Goal: Information Seeking & Learning: Learn about a topic

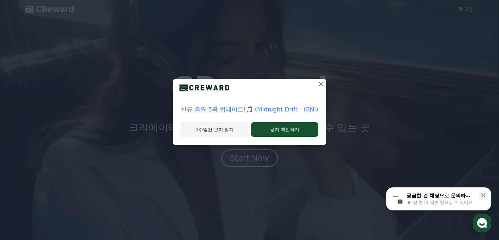
click at [217, 129] on button "1주일간 보지 않기" at bounding box center [215, 129] width 68 height 15
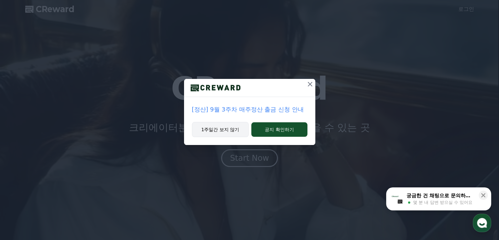
click at [219, 129] on button "1주일간 보지 않기" at bounding box center [220, 129] width 57 height 15
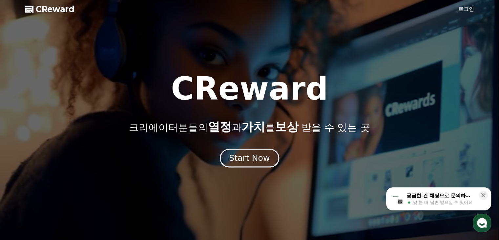
click at [247, 161] on div "Start Now" at bounding box center [249, 157] width 41 height 11
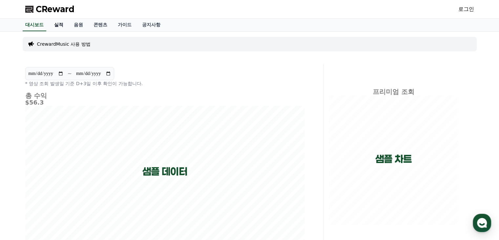
click at [62, 24] on link "실적" at bounding box center [59, 25] width 20 height 12
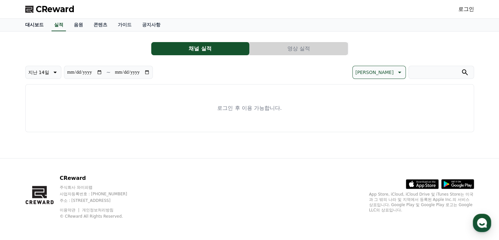
click at [41, 26] on link "대시보드" at bounding box center [34, 25] width 29 height 12
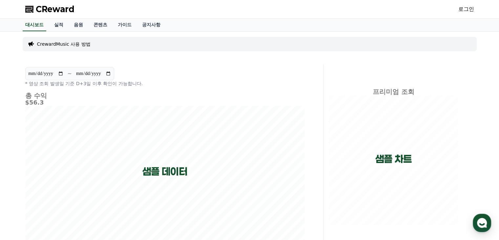
click at [72, 45] on p "CrewardMusic 사용 방법" at bounding box center [64, 44] width 54 height 7
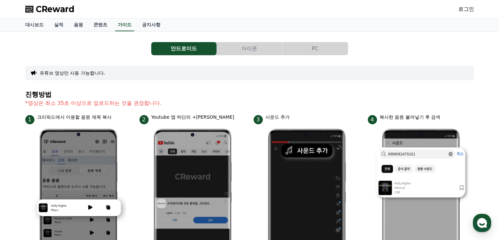
click at [88, 72] on button "유튜브 영상만 사용 가능합니다." at bounding box center [73, 73] width 66 height 7
click at [156, 25] on link "공지사항" at bounding box center [151, 25] width 29 height 12
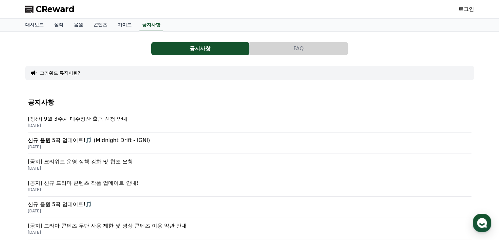
click at [106, 161] on p "[공지] 크리워드 운영 정책 강화 및 협조 요청" at bounding box center [250, 162] width 444 height 8
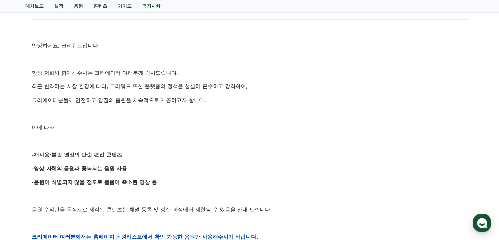
scroll to position [98, 0]
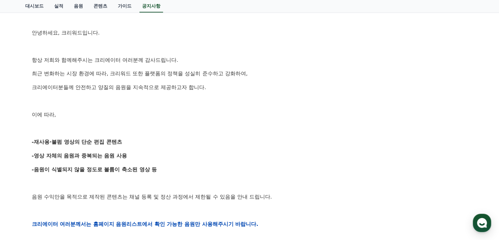
drag, startPoint x: 78, startPoint y: 140, endPoint x: 121, endPoint y: 140, distance: 43.0
click at [121, 140] on strong "-재사용·불펌 영상의 단순 편집 콘텐츠" at bounding box center [77, 142] width 90 height 6
click at [165, 140] on p "-재사용·불펌 영상의 단순 편집 콘텐츠" at bounding box center [250, 142] width 436 height 9
click at [87, 159] on p "-영상 자체의 음원과 중복되는 음원 사용" at bounding box center [250, 155] width 436 height 9
drag, startPoint x: 75, startPoint y: 155, endPoint x: 120, endPoint y: 155, distance: 45.3
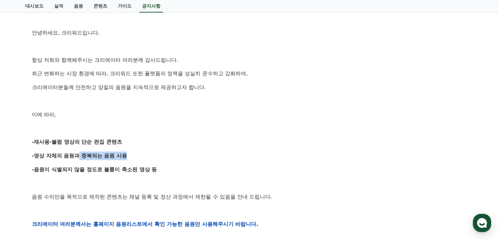
click at [120, 155] on strong "-영상 자체의 음원과 중복되는 음원 사용" at bounding box center [80, 155] width 96 height 6
click at [136, 154] on p "-영상 자체의 음원과 중복되는 음원 사용" at bounding box center [250, 155] width 436 height 9
drag, startPoint x: 48, startPoint y: 168, endPoint x: 112, endPoint y: 168, distance: 63.4
click at [112, 168] on strong "-음원이 식별되지 않을 정도로 볼륨이 축소된 영상 등" at bounding box center [94, 169] width 125 height 6
click at [165, 168] on p "-음원이 식별되지 않을 정도로 볼륨이 축소된 영상 등" at bounding box center [250, 169] width 436 height 9
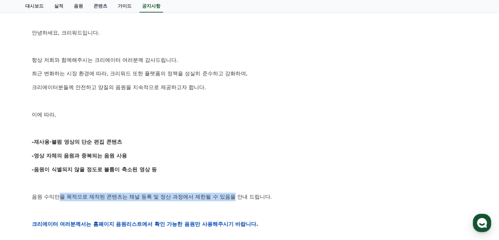
drag, startPoint x: 60, startPoint y: 197, endPoint x: 237, endPoint y: 197, distance: 177.3
click at [237, 197] on p "음원 수익만을 목적으로 제작된 콘텐츠는 채널 등록 및 정산 과정에서 제한될 수 있음을 안내 드립니다." at bounding box center [250, 196] width 436 height 9
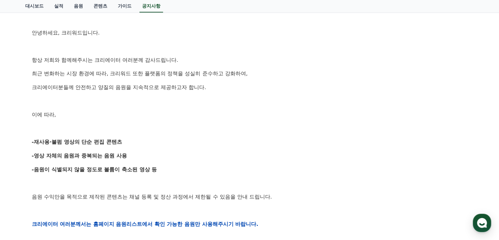
click at [328, 195] on p "음원 수익만을 목적으로 제작된 콘텐츠는 채널 등록 및 정산 과정에서 제한될 수 있음을 안내 드립니다." at bounding box center [250, 196] width 436 height 9
drag, startPoint x: 172, startPoint y: 198, endPoint x: 289, endPoint y: 192, distance: 116.7
click at [289, 192] on p "음원 수익만을 목적으로 제작된 콘텐츠는 채널 등록 및 정산 과정에서 제한될 수 있음을 안내 드립니다." at bounding box center [250, 196] width 436 height 9
click at [318, 191] on div "안녕하세요, 크리워드입니다. 항상 저희와 함께해주시는 크리에이터 여러분께 감사드립니다. 최근 변화하는 시장 환경에 따라, 크리워드 또한 플랫폼…" at bounding box center [250, 224] width 436 height 418
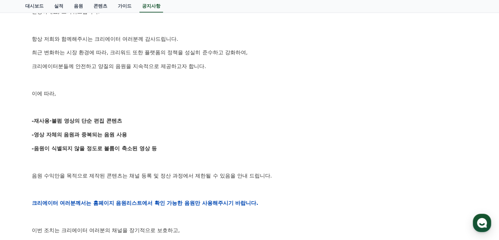
scroll to position [131, 0]
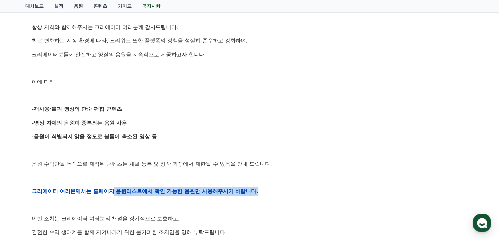
drag, startPoint x: 112, startPoint y: 193, endPoint x: 276, endPoint y: 193, distance: 164.1
click at [276, 193] on p "크리에이터 여러분께서는 홈페이지 음원리스트에서 확인 가능한 음원만 사용해주시기 바랍니다." at bounding box center [250, 191] width 436 height 9
click at [339, 190] on p "크리에이터 여러분께서는 홈페이지 음원리스트에서 확인 가능한 음원만 사용해주시기 바랍니다." at bounding box center [250, 191] width 436 height 9
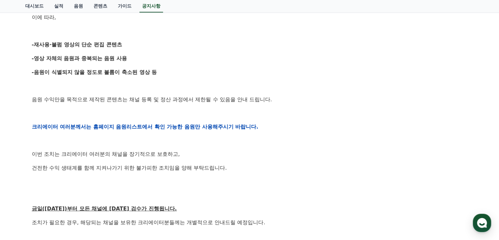
scroll to position [197, 0]
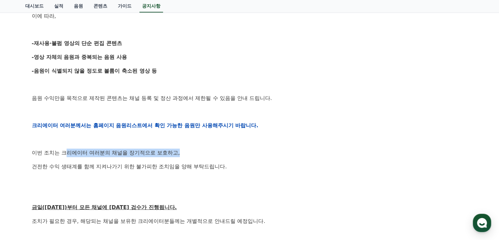
drag, startPoint x: 65, startPoint y: 151, endPoint x: 221, endPoint y: 150, distance: 155.6
click at [221, 150] on p "이번 조치는 크리에이터 여러분의 채널을 장기적으로 보호하고," at bounding box center [250, 152] width 436 height 9
click at [229, 149] on p "이번 조치는 크리에이터 여러분의 채널을 장기적으로 보호하고," at bounding box center [250, 152] width 436 height 9
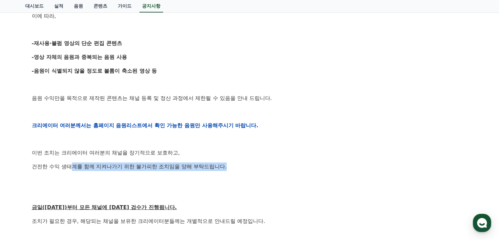
drag, startPoint x: 73, startPoint y: 163, endPoint x: 289, endPoint y: 163, distance: 216.0
click at [289, 163] on p "건전한 수익 생태계를 함께 지켜나가기 위한 불가피한 조치임을 양해 부탁드립니다." at bounding box center [250, 166] width 436 height 9
click at [352, 155] on p "이번 조치는 크리에이터 여러분의 채널을 장기적으로 보호하고," at bounding box center [250, 152] width 436 height 9
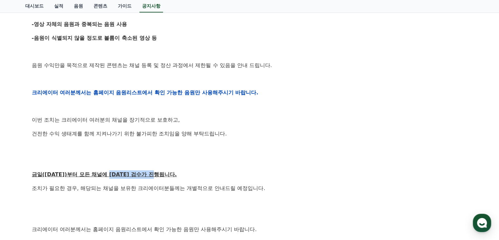
drag, startPoint x: 112, startPoint y: 176, endPoint x: 226, endPoint y: 176, distance: 113.9
click at [225, 176] on p "금일([DATE])부터 모든 채널에 [DATE] 검수가 진행됩니다." at bounding box center [250, 174] width 436 height 9
click at [236, 173] on p "금일([DATE])부터 모든 채널에 [DATE] 검수가 진행됩니다." at bounding box center [250, 174] width 436 height 9
drag, startPoint x: 40, startPoint y: 190, endPoint x: 87, endPoint y: 189, distance: 46.9
click at [87, 189] on p "조치가 필요한 경우, 해당되는 채널을 보유한 크리에이터분들께는 개별적으로 안내드릴 예정입니다." at bounding box center [250, 188] width 436 height 9
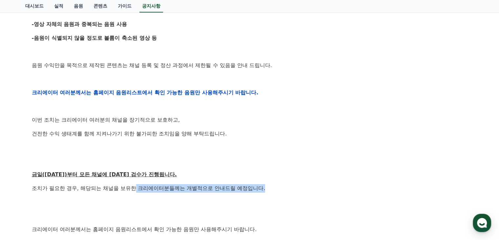
drag, startPoint x: 136, startPoint y: 191, endPoint x: 270, endPoint y: 191, distance: 134.3
click at [270, 191] on p "조치가 필요한 경우, 해당되는 채널을 보유한 크리에이터분들께는 개별적으로 안내드릴 예정입니다." at bounding box center [250, 188] width 436 height 9
click at [277, 190] on p "조치가 필요한 경우, 해당되는 채널을 보유한 크리에이터분들께는 개별적으로 안내드릴 예정입니다." at bounding box center [250, 188] width 436 height 9
click at [130, 205] on p at bounding box center [250, 202] width 436 height 9
drag, startPoint x: 77, startPoint y: 184, endPoint x: 273, endPoint y: 185, distance: 196.0
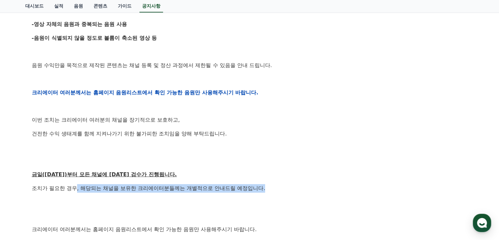
click at [273, 185] on p "조치가 필요한 경우, 해당되는 채널을 보유한 크리에이터분들께는 개별적으로 안내드릴 예정입니다." at bounding box center [250, 188] width 436 height 9
click at [285, 182] on div "안녕하세요, 크리워드입니다. 항상 저희와 함께해주시는 크리에이터 여러분께 감사드립니다. 최근 변화하는 시장 환경에 따라, 크리워드 또한 플랫폼…" at bounding box center [250, 92] width 436 height 418
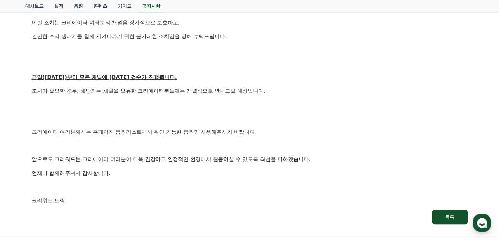
scroll to position [328, 0]
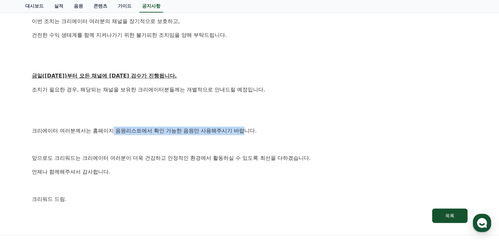
drag, startPoint x: 114, startPoint y: 129, endPoint x: 244, endPoint y: 129, distance: 130.3
click at [244, 129] on p "크리에이터 여러분께서는 홈페이지 음원리스트에서 확인 가능한 음원만 사용해주시기 바랍니다." at bounding box center [250, 130] width 436 height 9
click at [318, 129] on p "크리에이터 여러분께서는 홈페이지 음원리스트에서 확인 가능한 음원만 사용해주시기 바랍니다." at bounding box center [250, 130] width 436 height 9
click at [76, 181] on p at bounding box center [250, 185] width 436 height 9
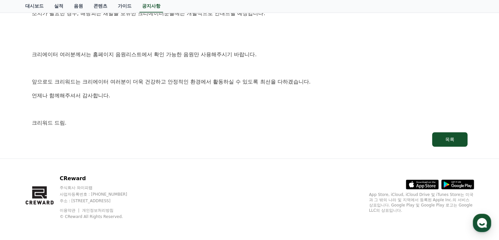
scroll to position [404, 0]
click at [437, 139] on button "목록" at bounding box center [449, 139] width 35 height 14
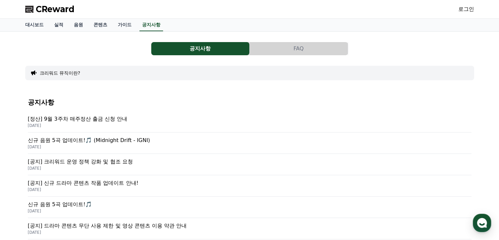
click at [77, 117] on p "[정산] 9월 3주차 매주정산 출금 신청 안내" at bounding box center [250, 119] width 444 height 8
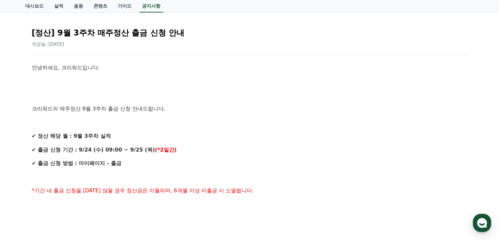
scroll to position [66, 0]
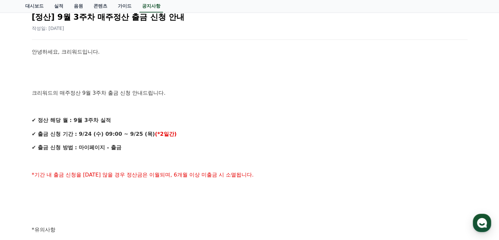
click at [195, 155] on div "안녕하세요, 크리워드입니다. 크리워드의 매주정산 9월 3주차 출금 신청 안내드립니다. ✔ 정산 해당 월 : 9월 3주차 실적 ✔ 출금 신청 기…" at bounding box center [250, 236] width 436 height 377
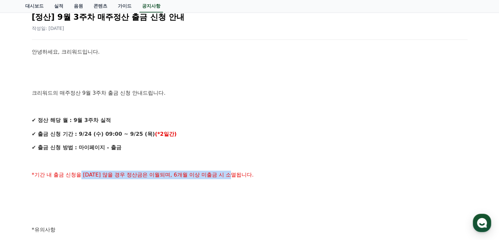
drag, startPoint x: 82, startPoint y: 176, endPoint x: 244, endPoint y: 176, distance: 162.2
click at [244, 176] on span "*기간 내 출금 신청을 [DATE] 않을 경우 정산금은 이월되며, 6개월 이상 미출금 시 소멸됩니다." at bounding box center [143, 174] width 222 height 6
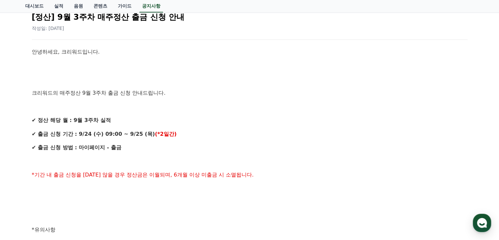
click at [270, 176] on p "*기간 내 출금 신청을 [DATE] 않을 경우 정산금은 이월되며, 6개월 이상 미출금 시 소멸됩니다." at bounding box center [250, 174] width 436 height 9
click at [96, 176] on span "*기간 내 출금 신청을 [DATE] 않을 경우 정산금은 이월되며, 6개월 이상 미출금 시 소멸됩니다." at bounding box center [143, 174] width 222 height 6
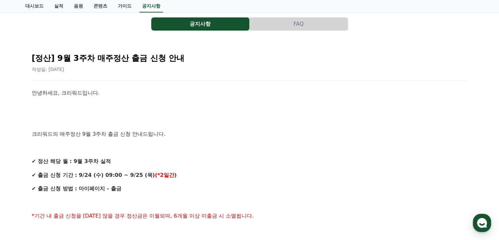
scroll to position [0, 0]
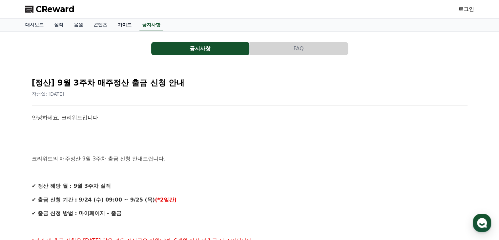
click at [122, 29] on link "가이드" at bounding box center [125, 25] width 24 height 12
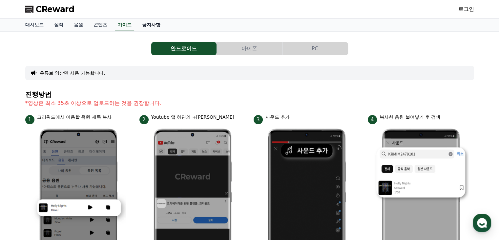
click at [148, 25] on link "공지사항" at bounding box center [151, 25] width 29 height 12
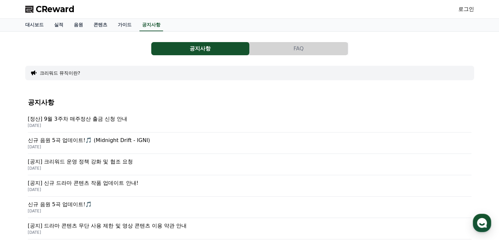
click at [128, 226] on p "[공지] 드라마 콘텐츠 무단 사용 제한 및 영상 콘텐츠 이용 약관 안내" at bounding box center [250, 226] width 444 height 8
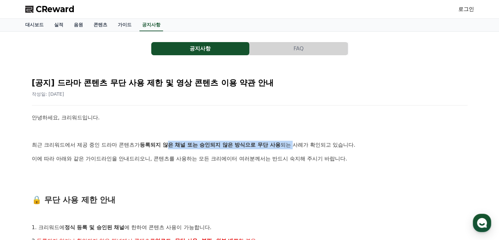
drag, startPoint x: 169, startPoint y: 145, endPoint x: 296, endPoint y: 144, distance: 126.7
click at [296, 144] on p "최근 크리워드에서 제공 중인 드라마 콘텐츠가 등록되지 않은 채널 또는 승인되지 않은 방식으로 무단 사용 되는 사례가 확인되고 있습니다." at bounding box center [250, 144] width 436 height 9
click at [238, 147] on strong "등록되지 않은 채널 또는 승인되지 않은 방식으로 무단 사용" at bounding box center [210, 144] width 141 height 6
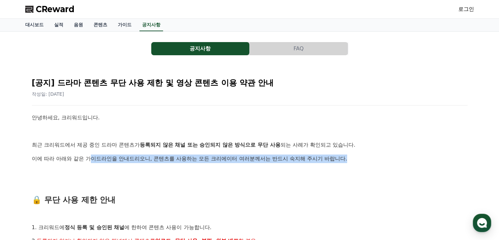
drag, startPoint x: 89, startPoint y: 159, endPoint x: 370, endPoint y: 159, distance: 281.3
click at [370, 159] on p "이에 따라 아래와 같은 가이드라인을 안내드리오니, 콘텐츠를 사용하는 모든 크리에이터 여러분께서는 반드시 숙지해 주시기 바랍니다." at bounding box center [250, 158] width 436 height 9
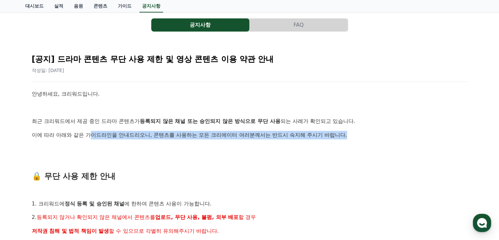
scroll to position [66, 0]
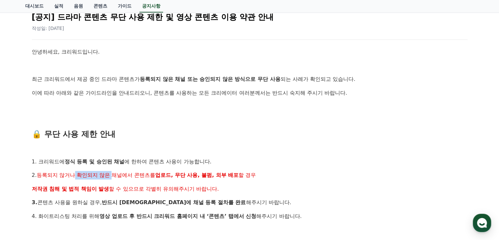
drag, startPoint x: 76, startPoint y: 172, endPoint x: 112, endPoint y: 172, distance: 36.8
click at [112, 172] on span "등록되지 않거나 확인되지 않은 채널에서 콘텐츠를" at bounding box center [96, 175] width 119 height 6
drag, startPoint x: 127, startPoint y: 172, endPoint x: 161, endPoint y: 172, distance: 33.8
click at [161, 172] on p "2. 등록되지 않거나 확인되지 않은 채널에서 콘텐츠를 업로드, 무단 사용, 불펌, 외부 배포 할 경우" at bounding box center [250, 175] width 436 height 9
drag, startPoint x: 192, startPoint y: 172, endPoint x: 293, endPoint y: 172, distance: 101.1
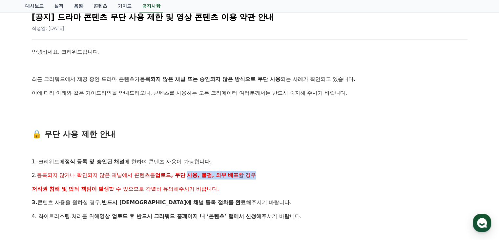
click at [293, 172] on p "2. 등록되지 않거나 확인되지 않은 채널에서 콘텐츠를 업로드, 무단 사용, 불펌, 외부 배포 할 경우" at bounding box center [250, 175] width 436 height 9
drag, startPoint x: 43, startPoint y: 192, endPoint x: 177, endPoint y: 194, distance: 133.9
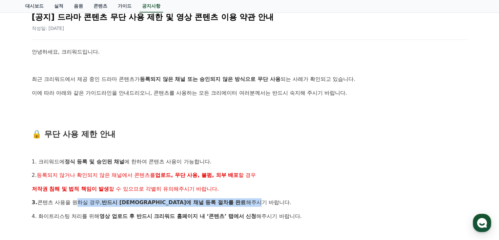
drag, startPoint x: 75, startPoint y: 199, endPoint x: 206, endPoint y: 199, distance: 131.0
click at [206, 199] on p "3. 콘텐츠 사용을 원하실 경우, 반드시 [DEMOGRAPHIC_DATA]에 채널 등록 절차를 완료 해주시기 바랍니다." at bounding box center [250, 202] width 436 height 9
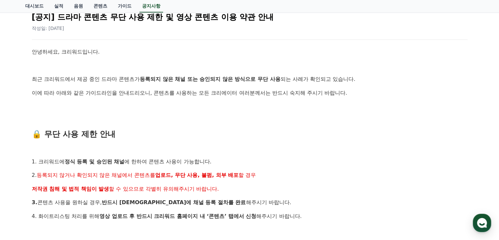
click at [268, 199] on p "3. 콘텐츠 사용을 원하실 경우, 반드시 [DEMOGRAPHIC_DATA]에 채널 등록 절차를 완료 해주시기 바랍니다." at bounding box center [250, 202] width 436 height 9
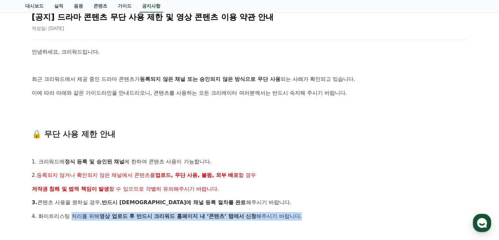
drag, startPoint x: 71, startPoint y: 214, endPoint x: 311, endPoint y: 214, distance: 240.0
click at [311, 214] on p "4. 화이트리스팅 처리를 위해 영상 업로드 후 반드시 크리워드 홈페이지 내 ‘콘텐츠’ 탭에서 신청 해주시기 바랍니다." at bounding box center [250, 216] width 436 height 9
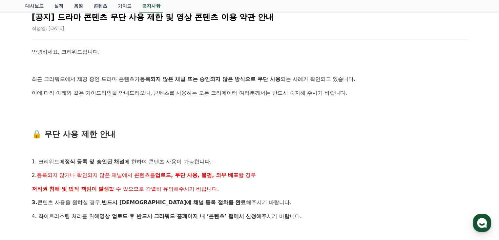
click at [295, 205] on p "3. 콘텐츠 사용을 원하실 경우, 반드시 [DEMOGRAPHIC_DATA]에 채널 등록 절차를 완료 해주시기 바랍니다." at bounding box center [250, 202] width 436 height 9
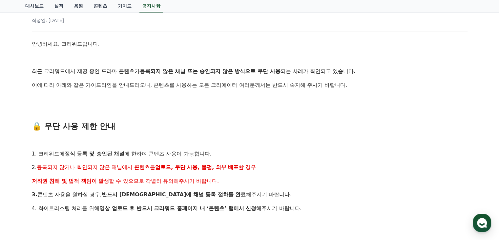
scroll to position [98, 0]
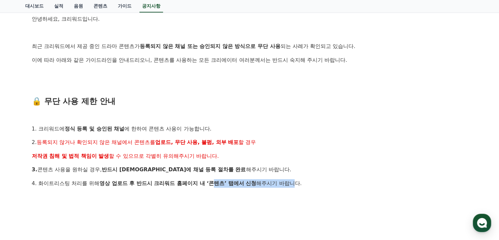
drag, startPoint x: 215, startPoint y: 184, endPoint x: 298, endPoint y: 183, distance: 83.7
click at [298, 183] on p "4. 화이트리스팅 처리를 위해 영상 업로드 후 반드시 크리워드 홈페이지 내 ‘콘텐츠’ 탭에서 신청 해주시기 바랍니다." at bounding box center [250, 183] width 436 height 9
click at [335, 183] on p "4. 화이트리스팅 처리를 위해 영상 업로드 후 반드시 크리워드 홈페이지 내 ‘콘텐츠’ 탭에서 신청 해주시기 바랍니다." at bounding box center [250, 183] width 436 height 9
drag, startPoint x: 218, startPoint y: 140, endPoint x: 288, endPoint y: 142, distance: 69.6
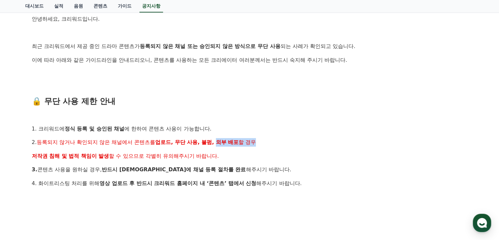
click at [288, 142] on p "2. 등록되지 않거나 확인되지 않은 채널에서 콘텐츠를 업로드, 무단 사용, 불펌, 외부 배포 할 경우" at bounding box center [250, 142] width 436 height 9
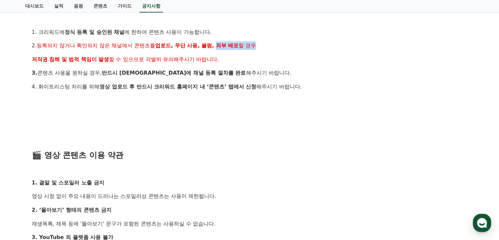
scroll to position [197, 0]
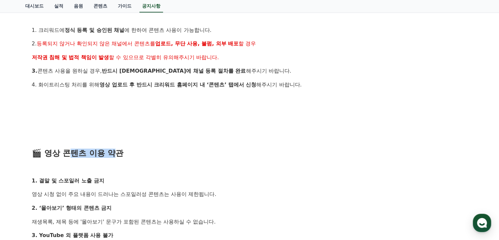
drag, startPoint x: 75, startPoint y: 157, endPoint x: 163, endPoint y: 157, distance: 88.3
click at [117, 157] on span "🎬 영상 콘텐츠 이용 약관" at bounding box center [78, 152] width 92 height 9
click at [164, 157] on h3 "🎬 영상 콘텐츠 이용 약관" at bounding box center [250, 153] width 436 height 9
drag, startPoint x: 75, startPoint y: 181, endPoint x: 127, endPoint y: 180, distance: 52.5
click at [127, 180] on p "1. 결말 및 스포일러 노출 금지" at bounding box center [250, 180] width 436 height 9
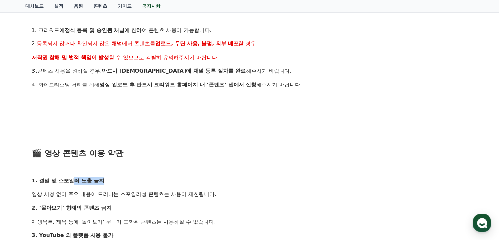
click at [164, 177] on p "1. 결말 및 스포일러 노출 금지" at bounding box center [250, 180] width 436 height 9
drag, startPoint x: 51, startPoint y: 194, endPoint x: 109, endPoint y: 194, distance: 58.4
click at [109, 194] on p "영상 시청 없이 주요 내용이 드러나는 스포일러성 콘텐츠는 사용이 제한됩니다." at bounding box center [250, 194] width 436 height 9
drag, startPoint x: 157, startPoint y: 194, endPoint x: 225, endPoint y: 194, distance: 68.0
click at [225, 194] on p "영상 시청 없이 주요 내용이 드러나는 스포일러성 콘텐츠는 사용이 제한됩니다." at bounding box center [250, 194] width 436 height 9
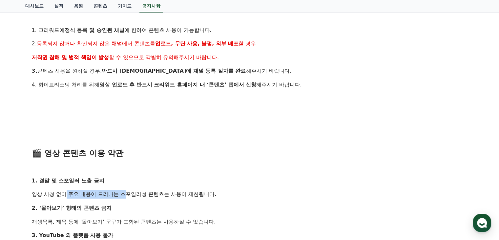
click at [263, 193] on p "영상 시청 없이 주요 내용이 드러나는 스포일러성 콘텐츠는 사용이 제한됩니다." at bounding box center [250, 194] width 436 height 9
click at [220, 188] on div "안녕하세요, 크리워드입니다. 최근 크리워드에서 제공 중인 드라마 콘텐츠가 등록되지 않은 채널 또는 승인되지 않은 방식으로 무단 사용 되는 사례…" at bounding box center [250, 200] width 436 height 569
drag, startPoint x: 74, startPoint y: 205, endPoint x: 129, endPoint y: 205, distance: 54.8
click at [106, 205] on strong "2. ‘몰아보기’ 형태의 콘텐츠 금지" at bounding box center [72, 208] width 80 height 6
click at [137, 205] on p "2. ‘몰아보기’ 형태의 콘텐츠 금지" at bounding box center [250, 208] width 436 height 9
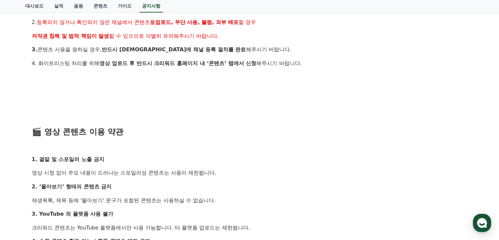
scroll to position [230, 0]
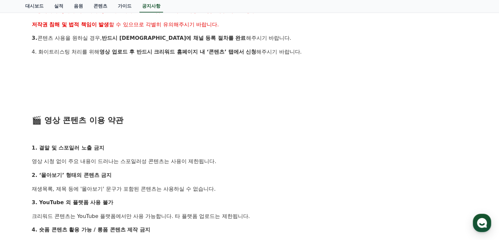
click at [163, 209] on div "안녕하세요, 크리워드입니다. 최근 크리워드에서 제공 중인 드라마 콘텐츠가 등록되지 않은 채널 또는 승인되지 않은 방식으로 무단 사용 되는 사례…" at bounding box center [250, 167] width 436 height 569
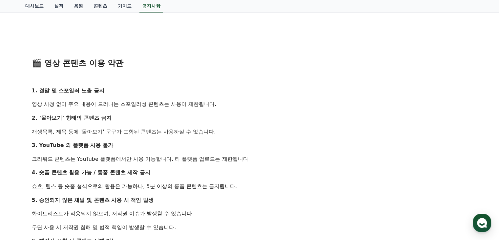
scroll to position [295, 0]
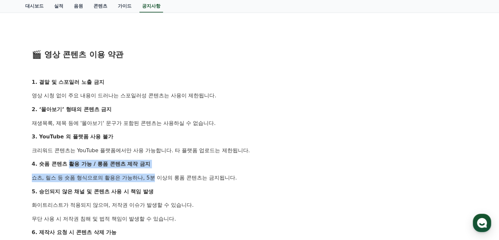
drag, startPoint x: 67, startPoint y: 166, endPoint x: 145, endPoint y: 175, distance: 78.3
click at [145, 175] on div "안녕하세요, 크리워드입니다. 최근 크리워드에서 제공 중인 드라마 콘텐츠가 등록되지 않은 채널 또는 승인되지 않은 방식으로 무단 사용 되는 사례…" at bounding box center [250, 102] width 436 height 569
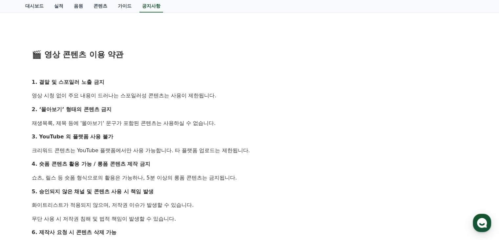
click at [196, 173] on p "쇼츠, 릴스 등 숏폼 형식으로의 활용은 가능하나, 5분 이상의 롱폼 콘텐츠는 금지됩니다." at bounding box center [250, 177] width 436 height 9
drag, startPoint x: 101, startPoint y: 178, endPoint x: 208, endPoint y: 178, distance: 107.3
click at [208, 178] on p "쇼츠, 릴스 등 숏폼 형식으로의 활용은 가능하나, 5분 이상의 롱폼 콘텐츠는 금지됩니다." at bounding box center [250, 177] width 436 height 9
click at [224, 197] on div "안녕하세요, 크리워드입니다. 최근 크리워드에서 제공 중인 드라마 콘텐츠가 등록되지 않은 채널 또는 승인되지 않은 방식으로 무단 사용 되는 사례…" at bounding box center [250, 102] width 436 height 569
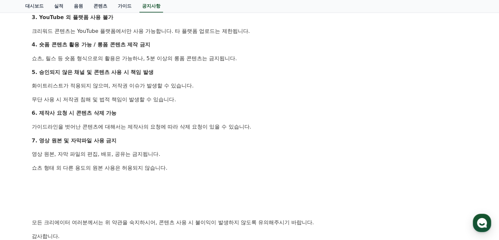
scroll to position [427, 0]
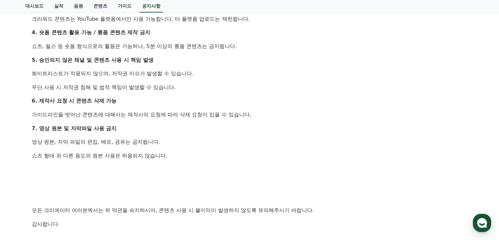
click at [89, 84] on p "무단 사용 시 저작권 침해 및 법적 책임이 발생할 수 있습니다." at bounding box center [250, 87] width 436 height 9
click at [152, 84] on p "무단 사용 시 저작권 침해 및 법적 책임이 발생할 수 있습니다." at bounding box center [250, 87] width 436 height 9
drag, startPoint x: 71, startPoint y: 112, endPoint x: 191, endPoint y: 112, distance: 119.8
click at [191, 112] on p "가이드라인을 벗어난 콘텐츠에 대해서는 제작사의 요청에 따라 삭제 요청이 있을 수 있습니다." at bounding box center [250, 114] width 436 height 9
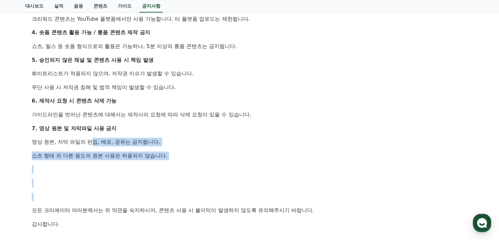
drag, startPoint x: 74, startPoint y: 140, endPoint x: 162, endPoint y: 182, distance: 97.8
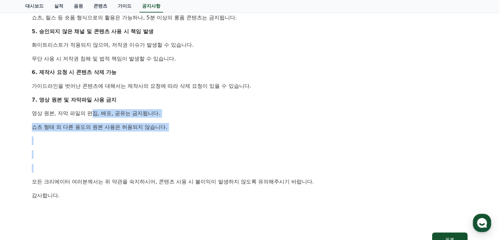
scroll to position [492, 0]
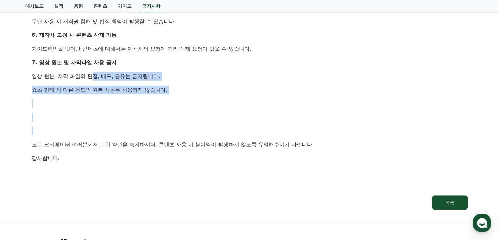
click at [104, 131] on p at bounding box center [250, 131] width 436 height 9
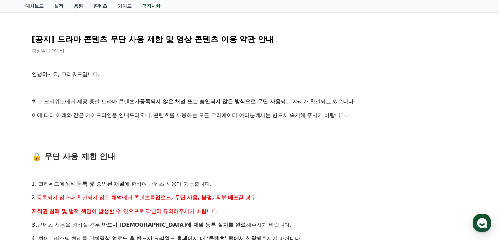
scroll to position [0, 0]
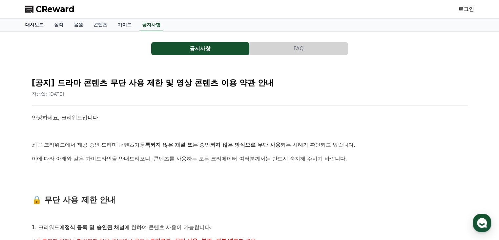
click at [37, 24] on link "대시보드" at bounding box center [34, 25] width 29 height 12
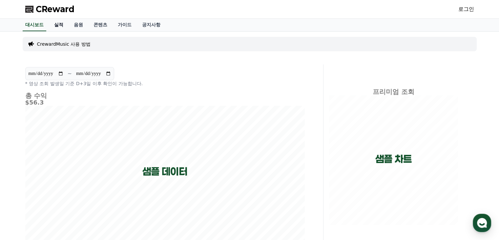
click at [59, 28] on link "실적" at bounding box center [59, 25] width 20 height 12
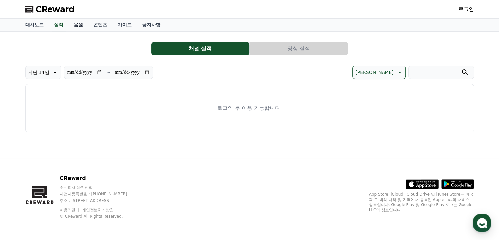
click at [75, 25] on link "음원" at bounding box center [79, 25] width 20 height 12
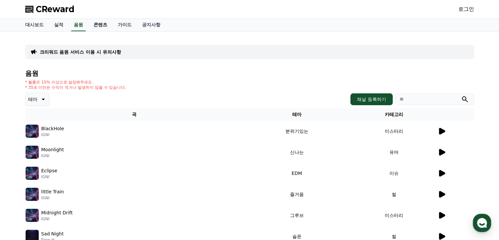
click at [100, 24] on link "콘텐츠" at bounding box center [100, 25] width 24 height 12
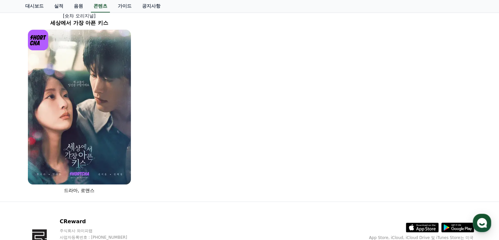
scroll to position [460, 0]
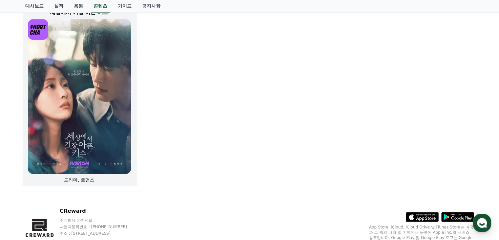
click at [66, 137] on img at bounding box center [79, 96] width 103 height 155
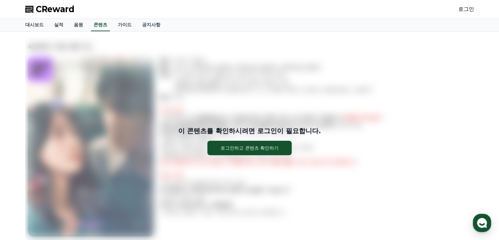
click at [285, 67] on div "이 콘텐츠를 확인하시려면 로그인이 필요합니다. 로그인하고 콘텐츠 확인하기" at bounding box center [249, 140] width 449 height 207
